Goal: Task Accomplishment & Management: Manage account settings

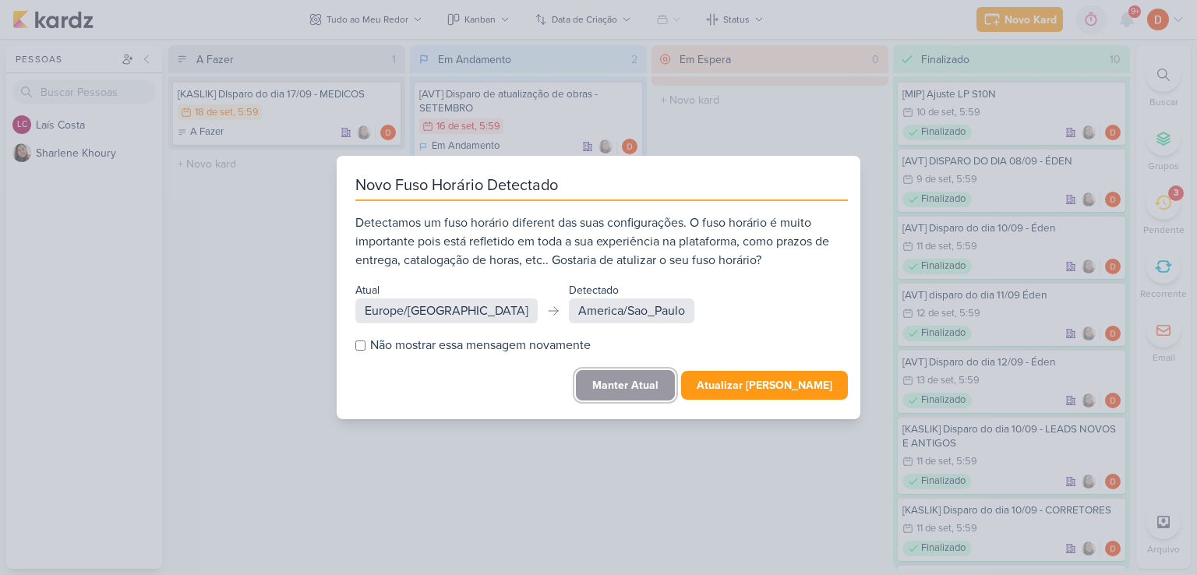
click at [624, 382] on button "Manter Atual" at bounding box center [625, 385] width 99 height 30
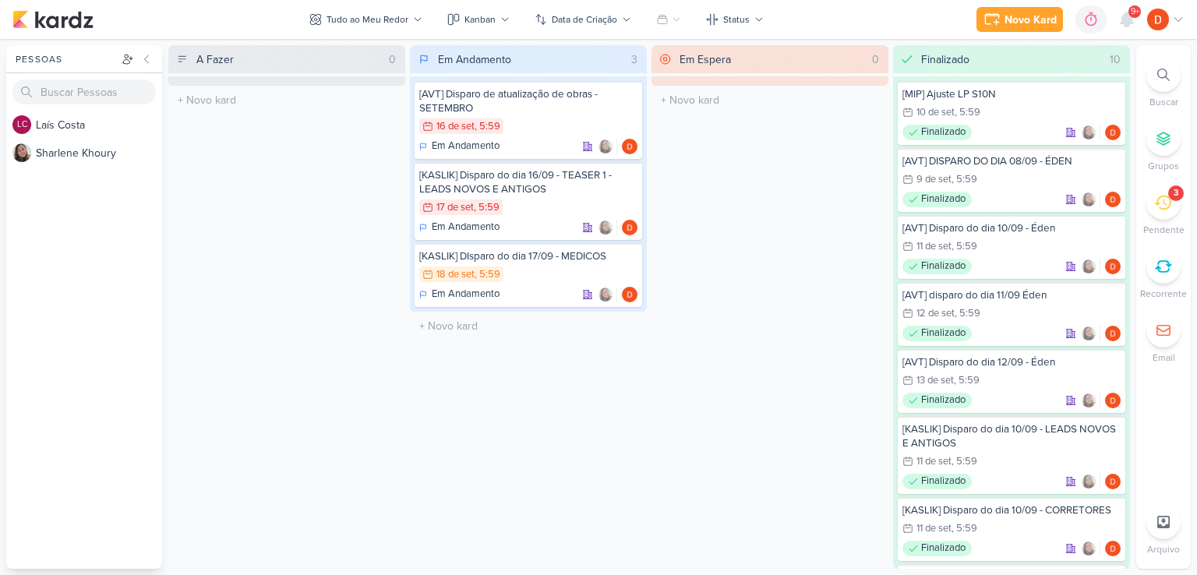
click at [1169, 205] on icon at bounding box center [1162, 202] width 17 height 17
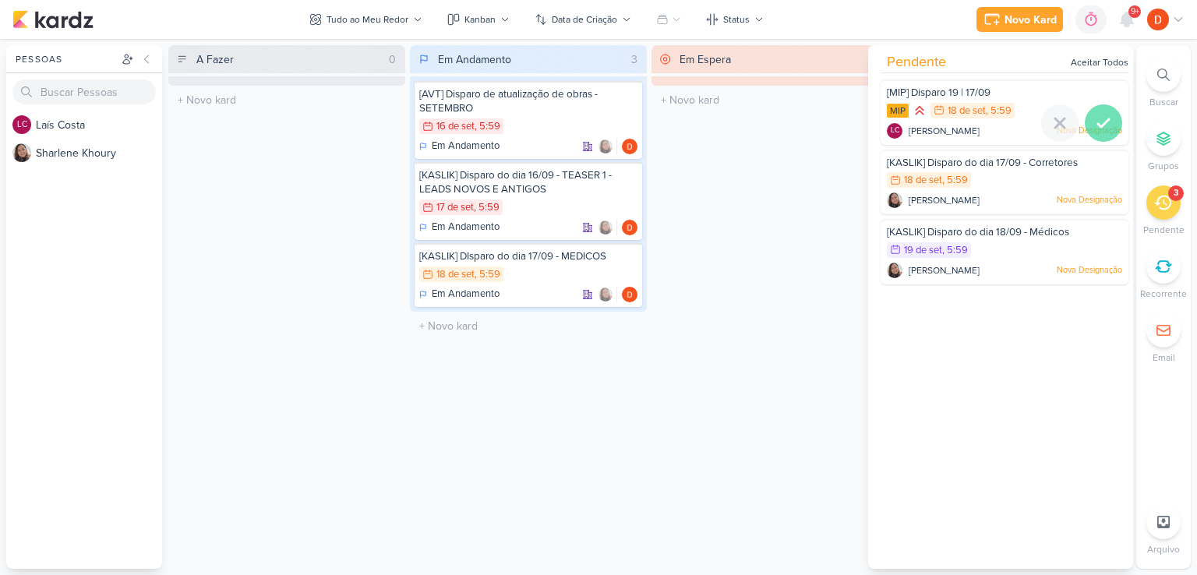
click at [1107, 125] on div at bounding box center [1103, 122] width 37 height 37
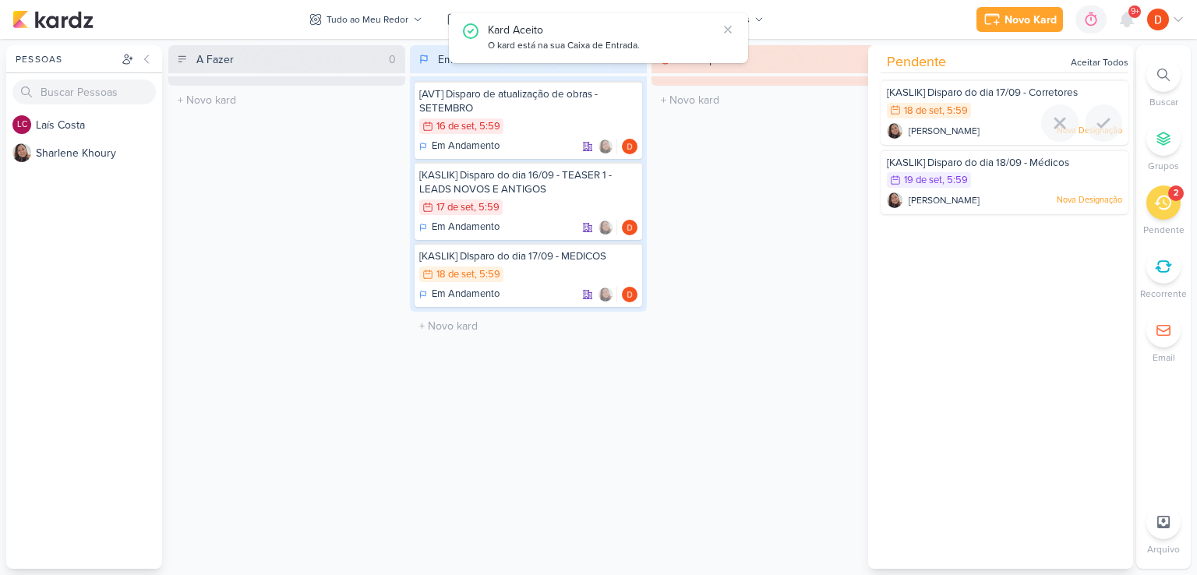
click at [1107, 129] on div at bounding box center [1103, 122] width 37 height 37
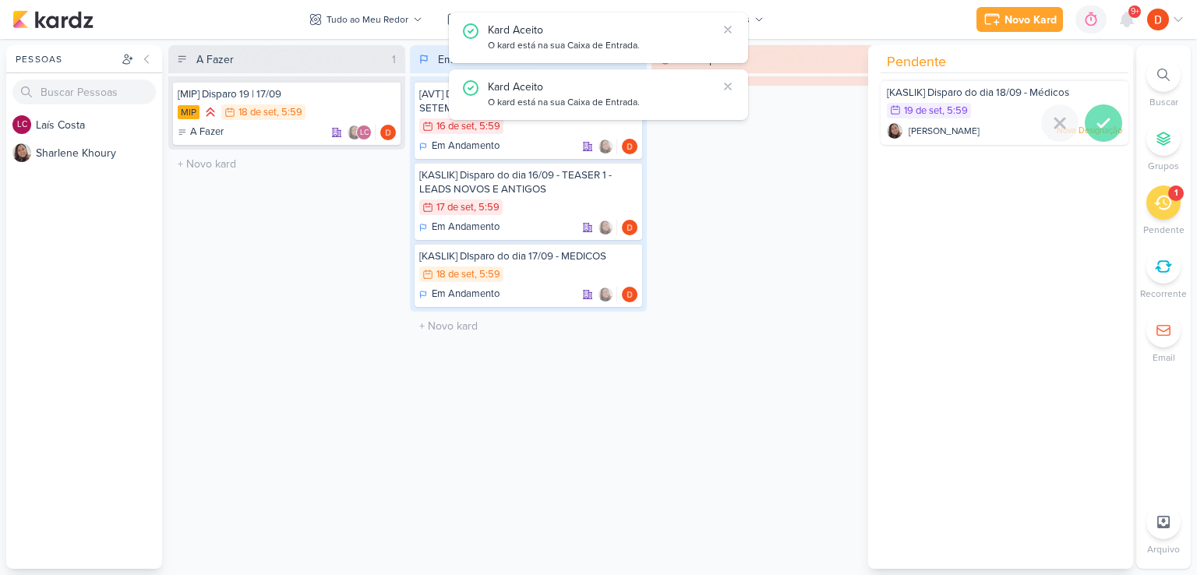
click at [1098, 126] on icon at bounding box center [1103, 123] width 19 height 19
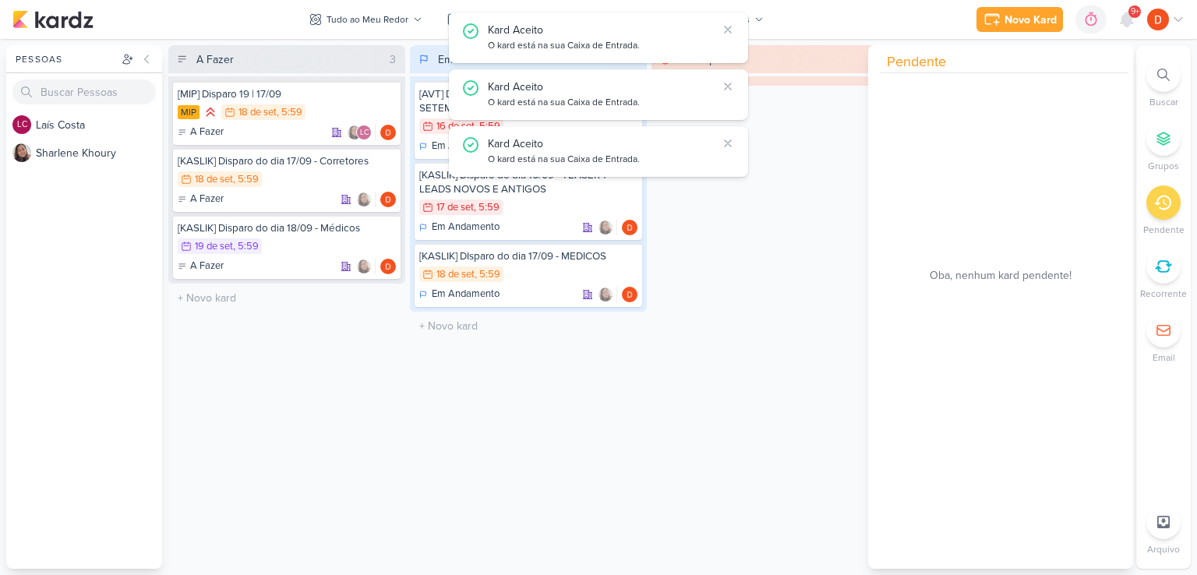
drag, startPoint x: 299, startPoint y: 331, endPoint x: 305, endPoint y: 315, distance: 17.3
click at [299, 332] on div "A Fazer 3 [MIP] Disparo 19 | 17/09 MIP 18/9 [DATE] 5:59 A Fazer" at bounding box center [286, 307] width 237 height 524
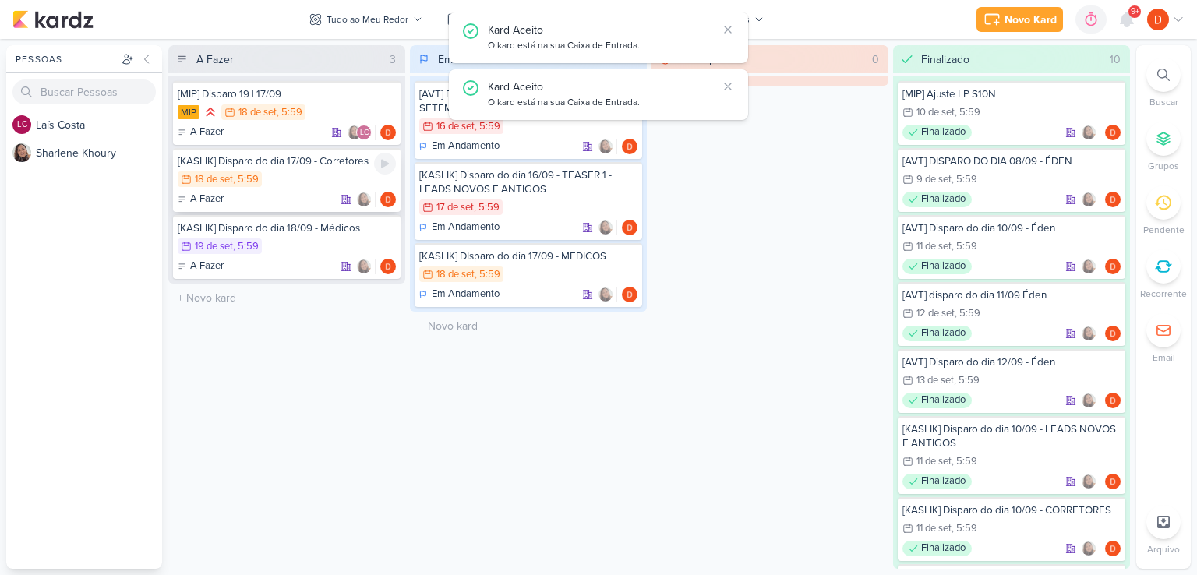
click at [319, 178] on div "18/9 [DATE] 5:59" at bounding box center [287, 179] width 218 height 17
click at [0, 0] on div at bounding box center [0, 0] width 0 height 0
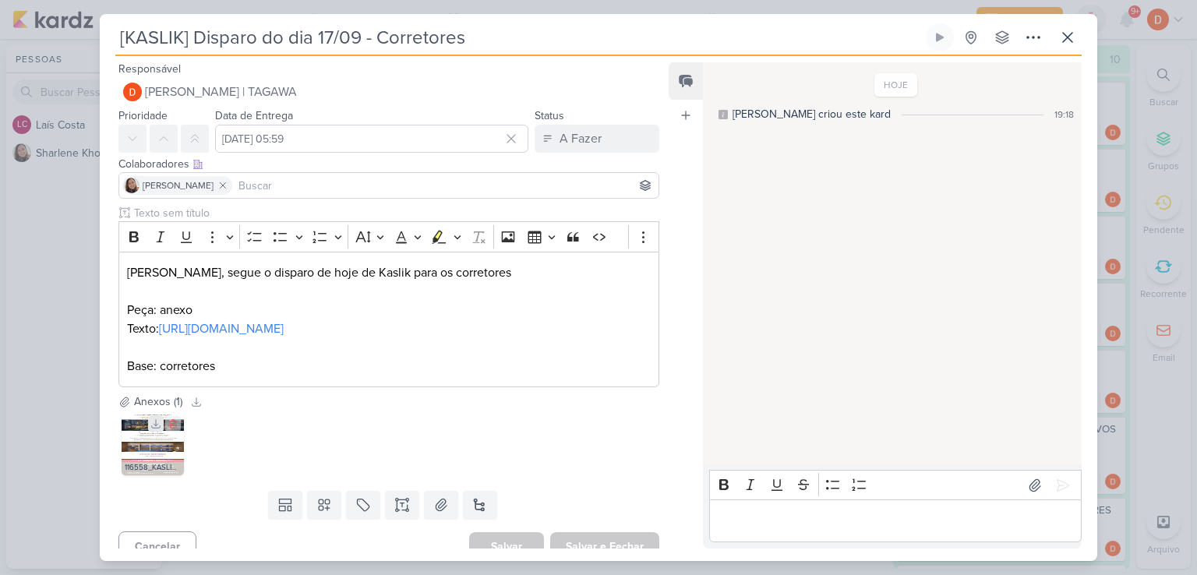
click at [156, 429] on icon at bounding box center [155, 424] width 11 height 11
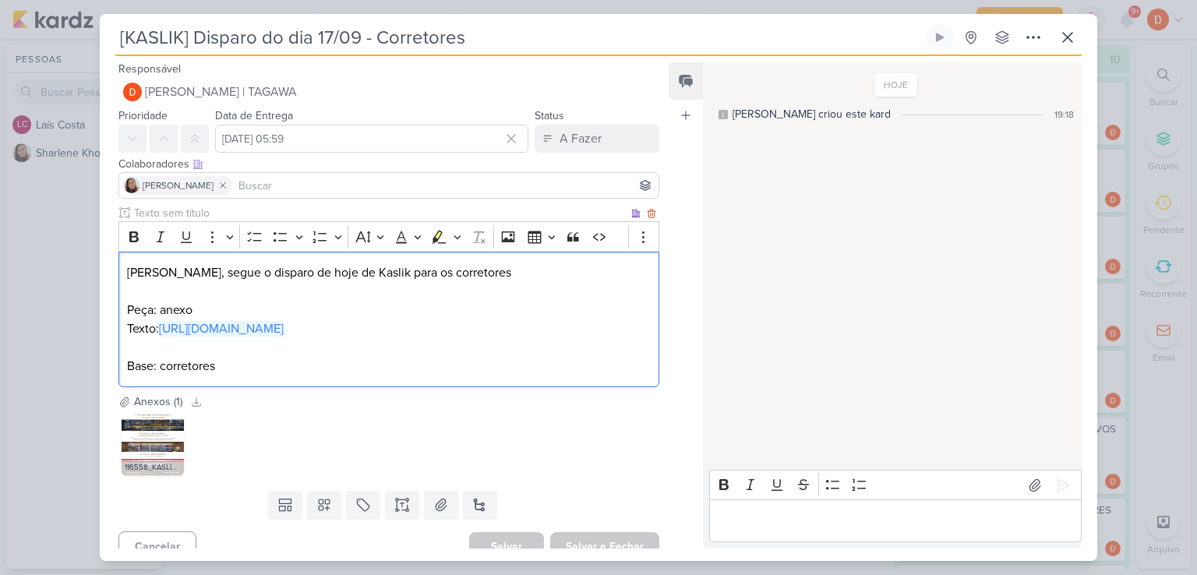
drag, startPoint x: 203, startPoint y: 365, endPoint x: 125, endPoint y: 344, distance: 80.7
click at [125, 344] on div "[PERSON_NAME], segue o disparo de hoje de Kaslik para os corretores Peça: anexo…" at bounding box center [388, 320] width 541 height 136
copy link "[URL][DOMAIN_NAME]"
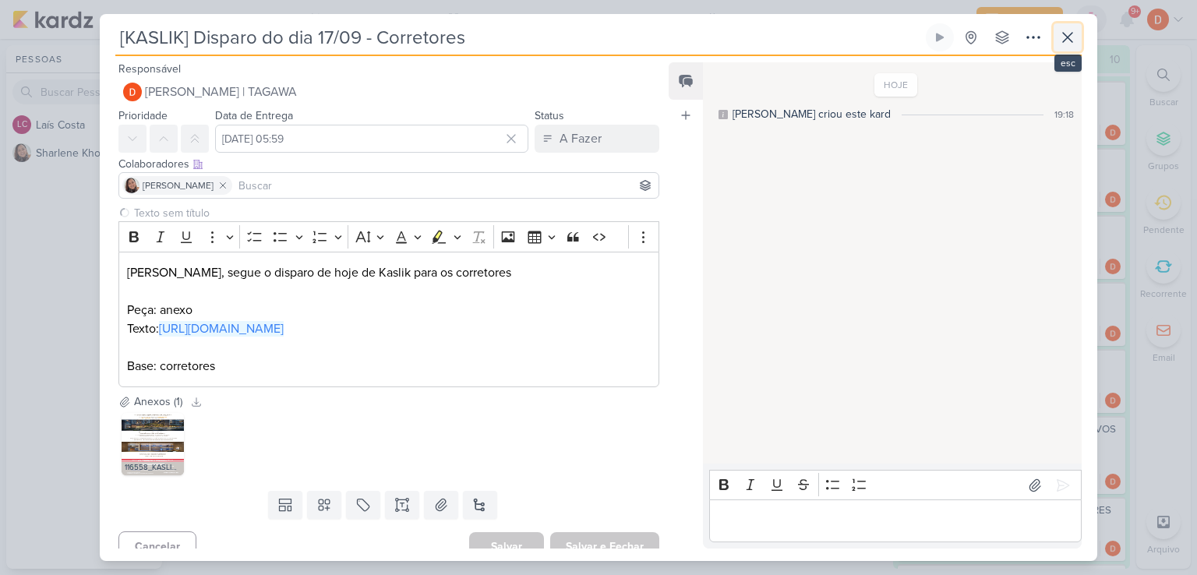
click at [1070, 43] on icon at bounding box center [1068, 37] width 19 height 19
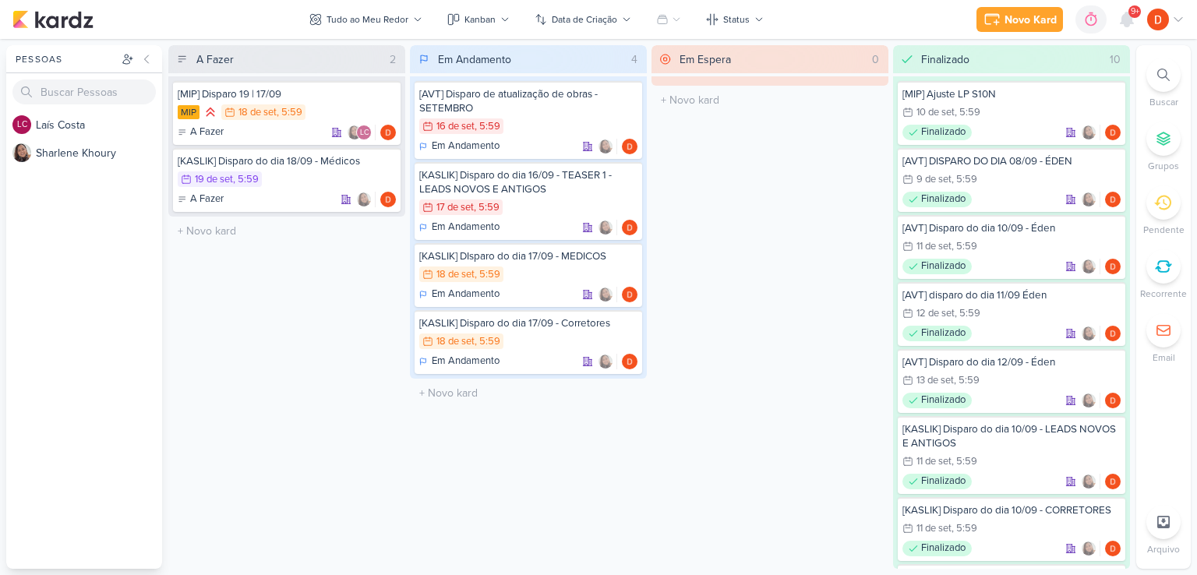
click at [352, 318] on div "A Fazer 2 [MIP] Disparo 19 | 17/09 MIP 18/9 [DATE] 5:59 A Fazer" at bounding box center [286, 307] width 237 height 524
click at [327, 106] on div "MIP 18/9 [DATE] 5:59" at bounding box center [287, 112] width 218 height 17
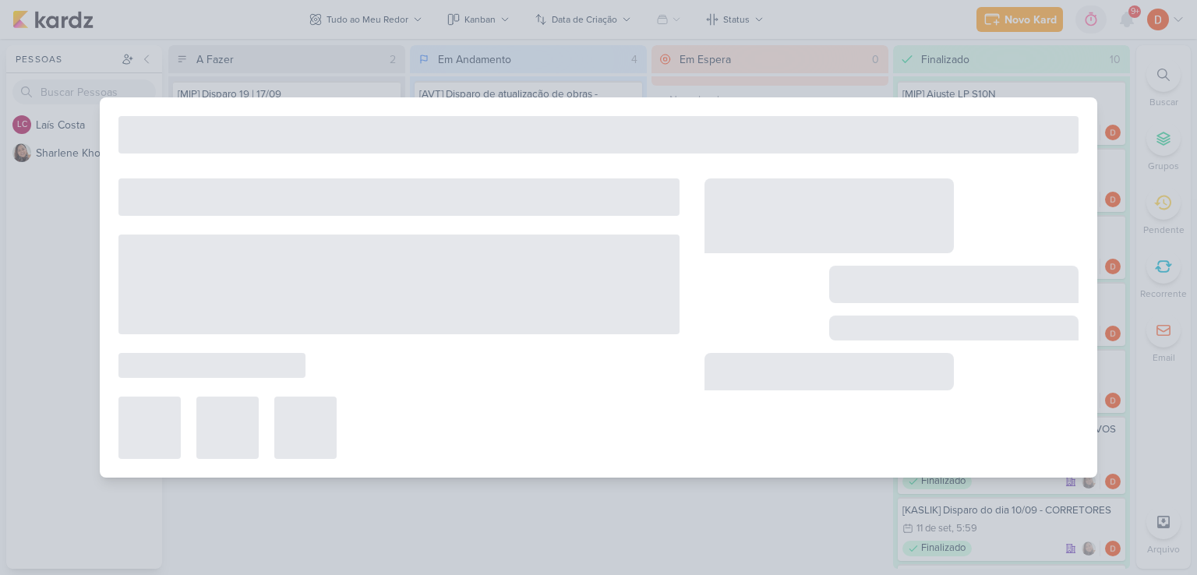
click at [327, 106] on div at bounding box center [599, 287] width 998 height 380
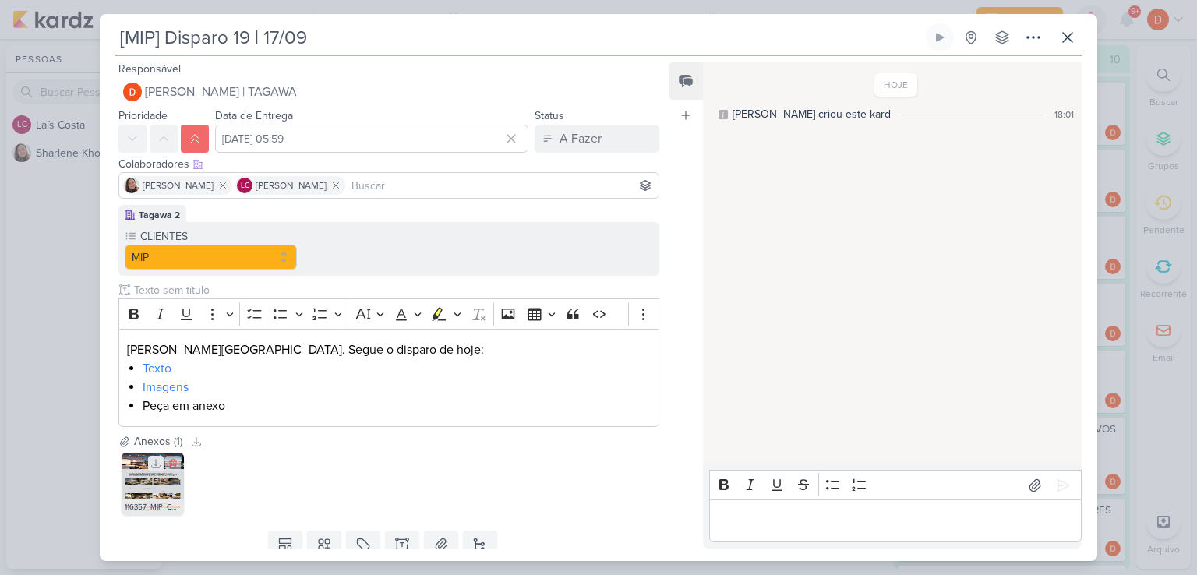
click at [156, 461] on icon at bounding box center [155, 463] width 11 height 11
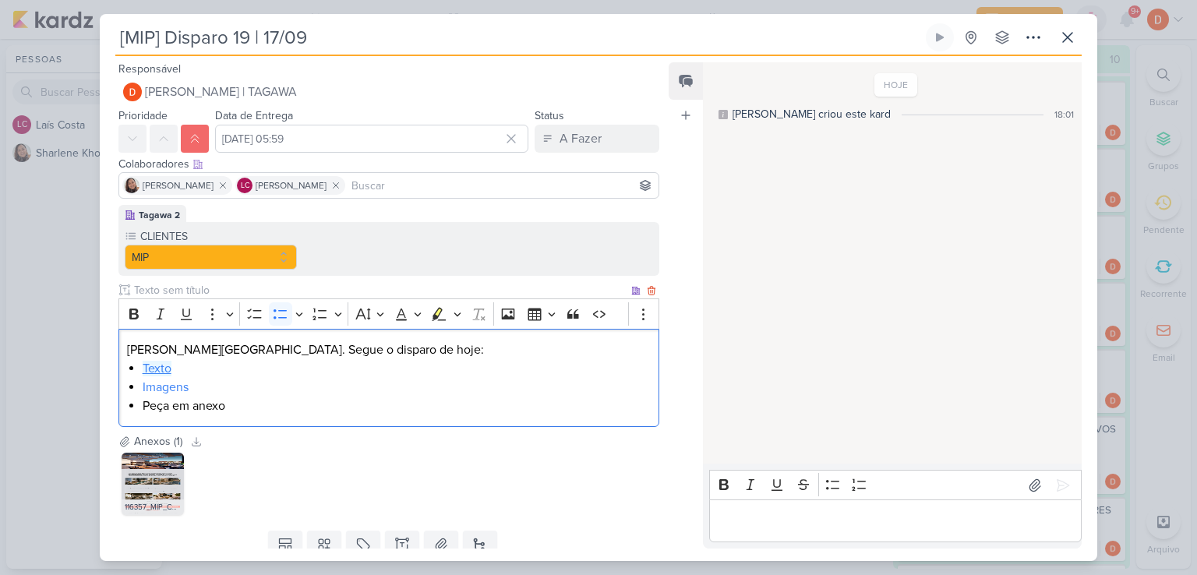
click at [159, 366] on link "Texto" at bounding box center [157, 369] width 29 height 16
click at [1066, 39] on icon at bounding box center [1067, 37] width 9 height 9
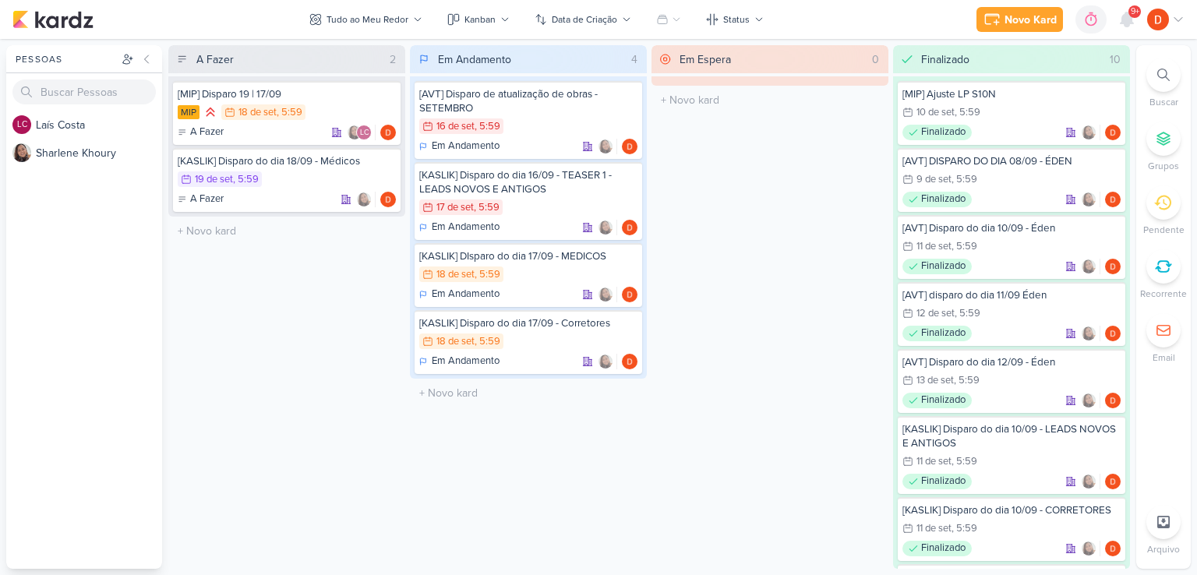
click at [341, 319] on div "A Fazer 2 [MIP] Disparo 19 | 17/09 MIP 18/9 [DATE] 5:59 A Fazer" at bounding box center [286, 307] width 237 height 524
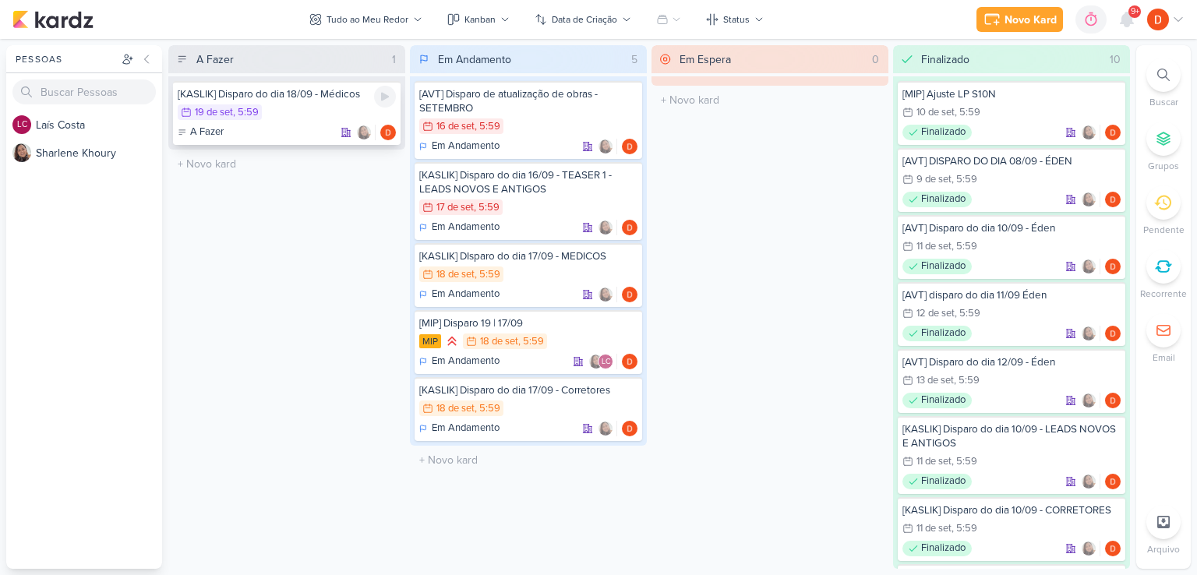
click at [302, 118] on div "19/9 [DATE] 5:59" at bounding box center [287, 112] width 218 height 17
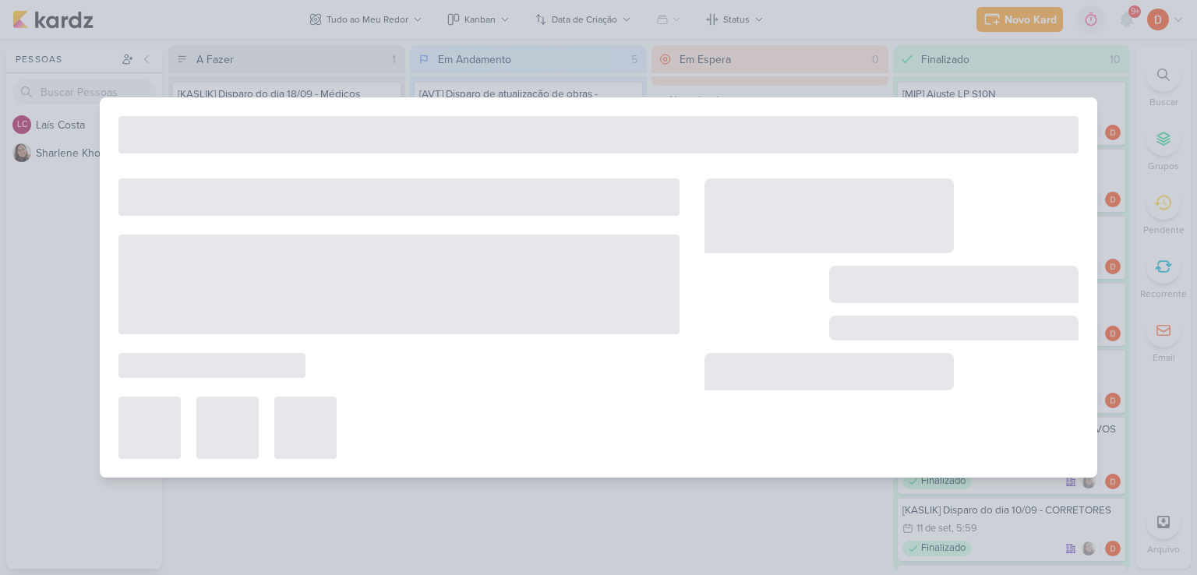
click at [302, 118] on div at bounding box center [598, 134] width 960 height 37
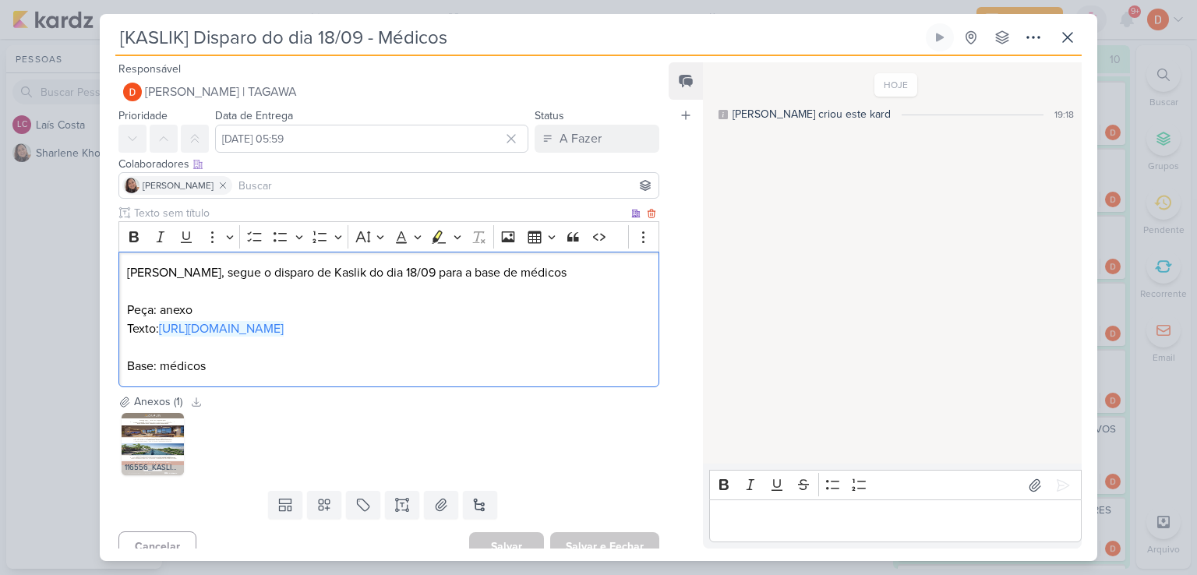
drag, startPoint x: 408, startPoint y: 344, endPoint x: 161, endPoint y: 324, distance: 248.6
click at [161, 324] on p "Texto: [URL][DOMAIN_NAME]" at bounding box center [389, 329] width 524 height 19
copy link "[URL][DOMAIN_NAME]"
click at [157, 429] on icon at bounding box center [155, 424] width 11 height 11
